Goal: Information Seeking & Learning: Learn about a topic

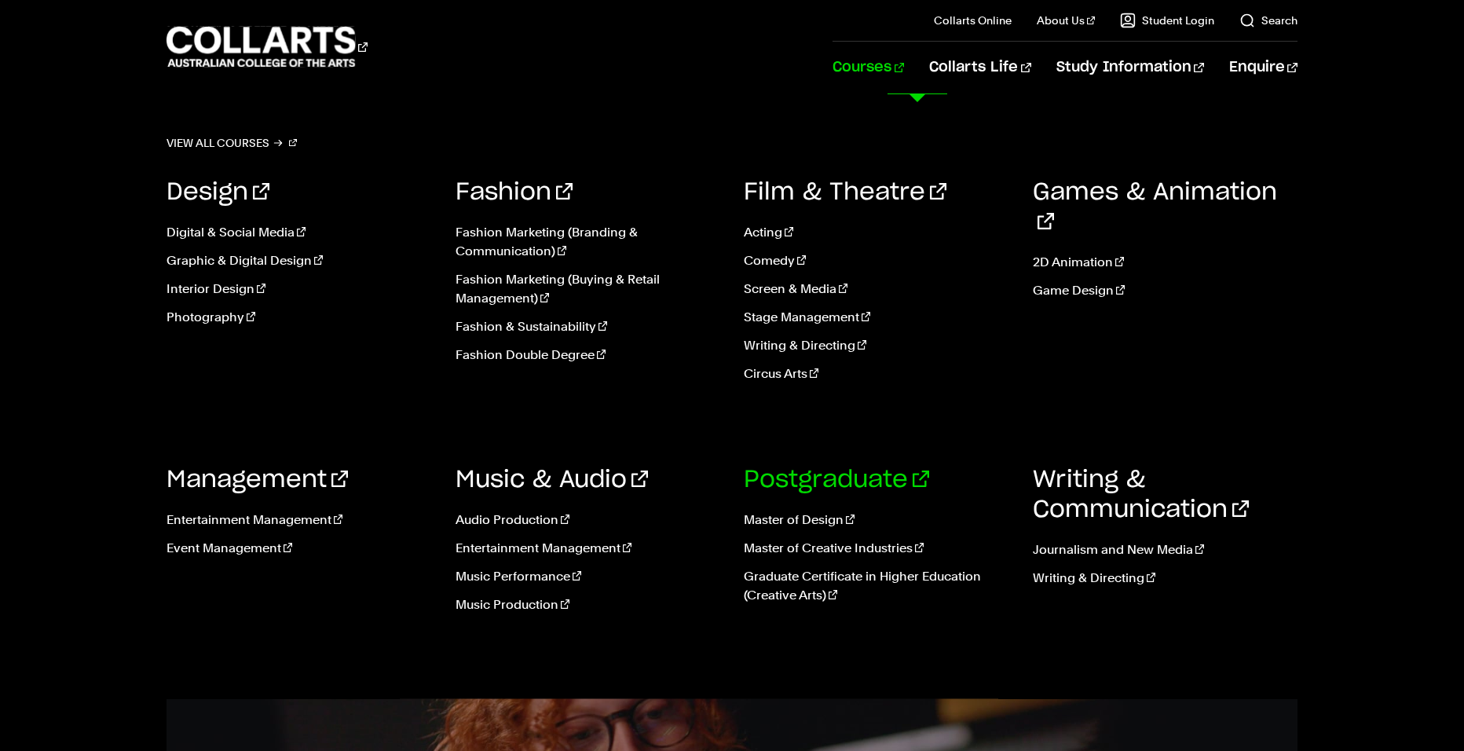
click at [822, 483] on link "Postgraduate" at bounding box center [836, 480] width 185 height 24
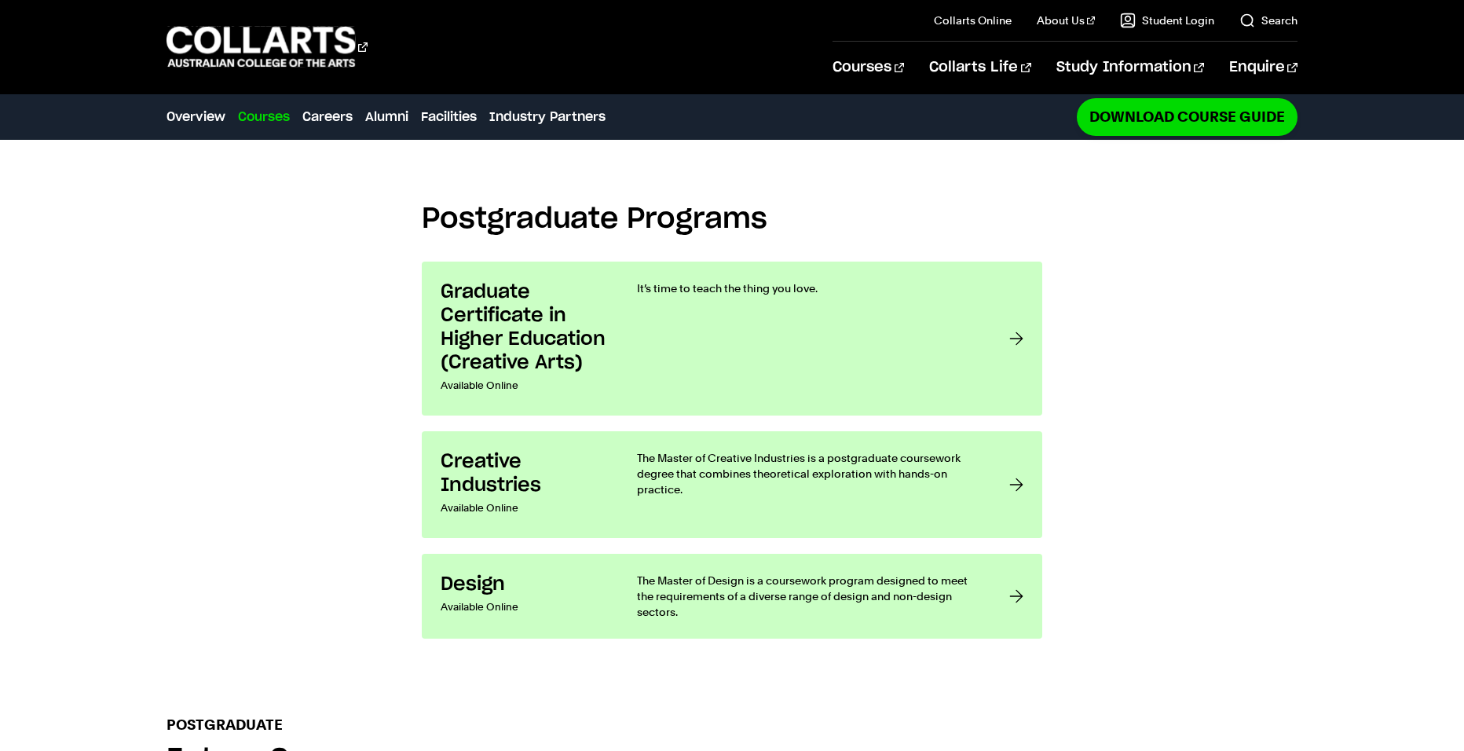
scroll to position [1336, 0]
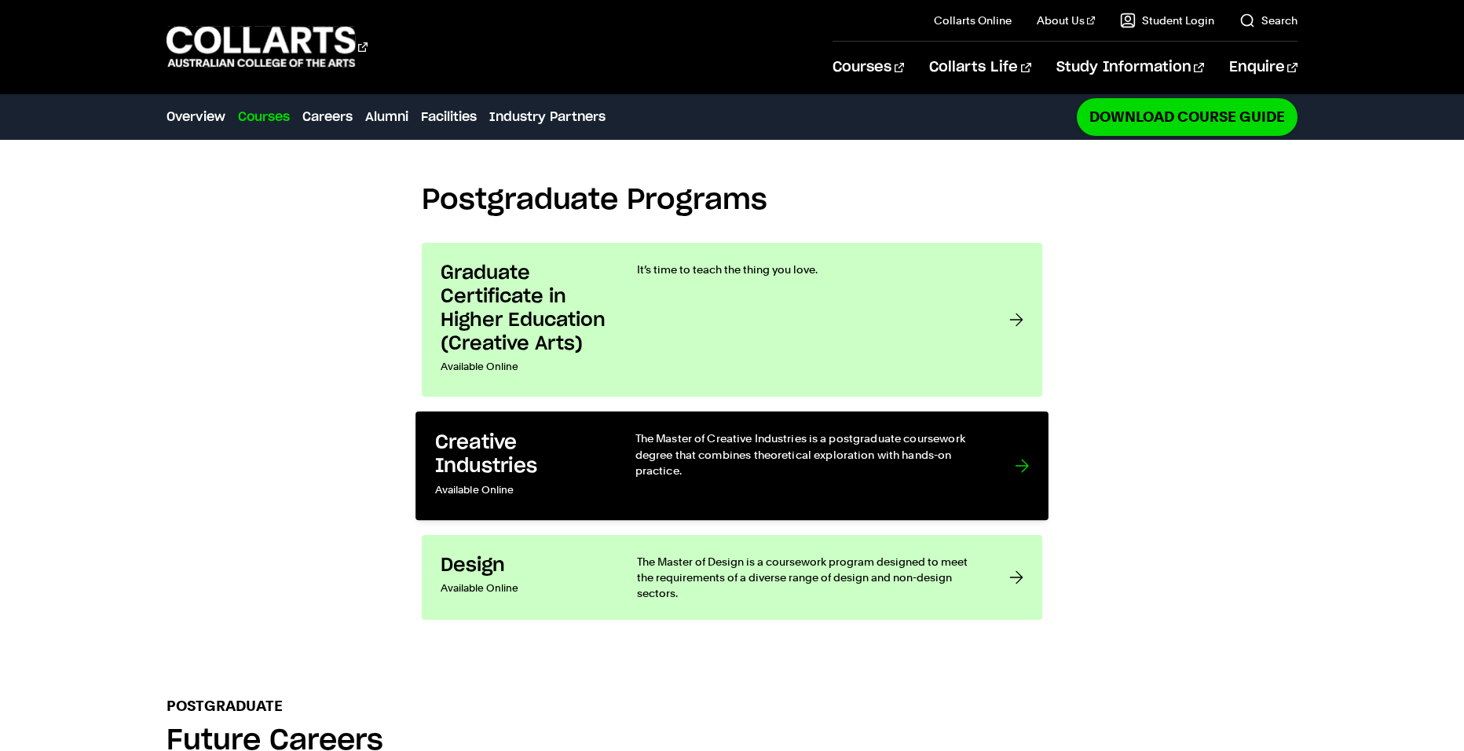
click at [830, 431] on div "The Master of Creative Industries is a postgraduate coursework degree that comb…" at bounding box center [809, 466] width 348 height 71
